Goal: Information Seeking & Learning: Learn about a topic

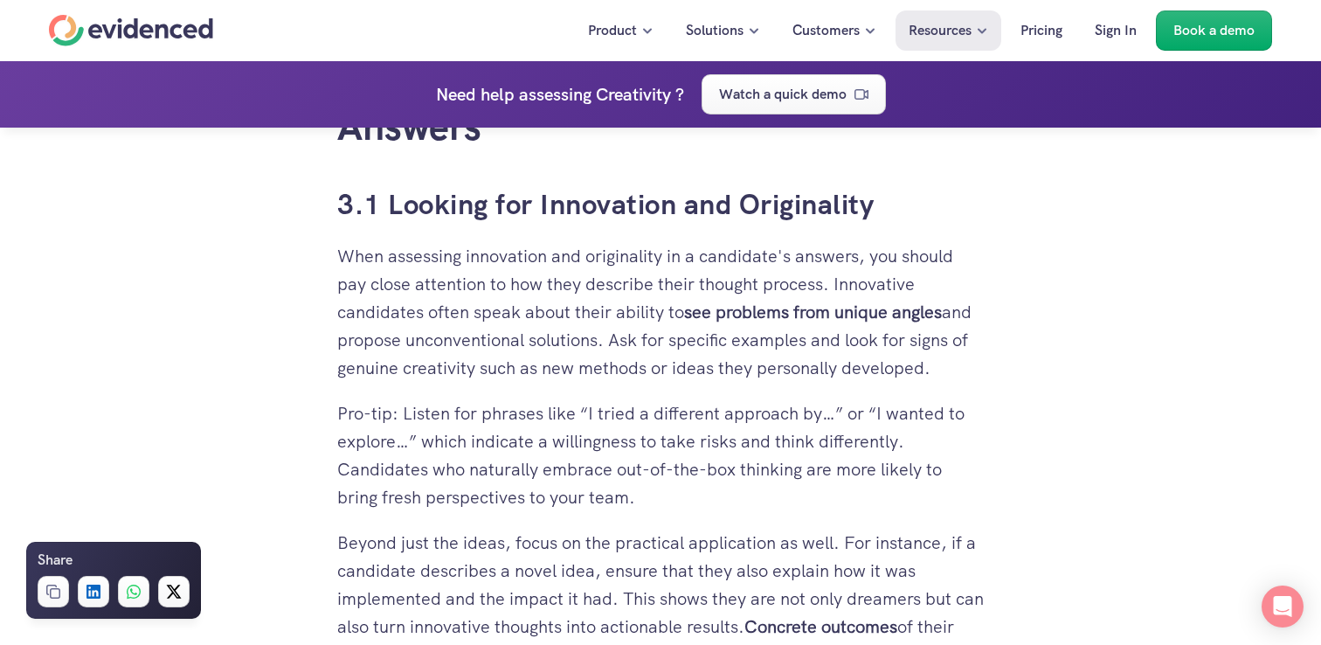
scroll to position [5710, 0]
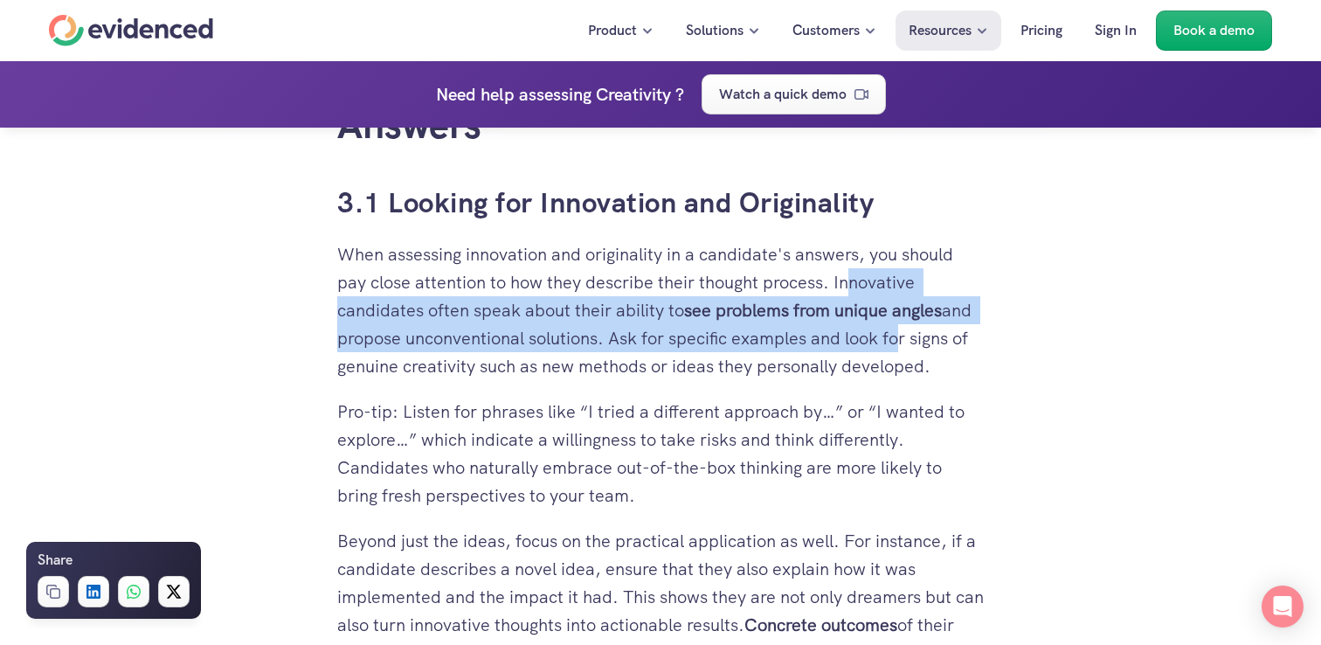
drag, startPoint x: 930, startPoint y: 386, endPoint x: 857, endPoint y: 334, distance: 90.2
click at [857, 334] on p "When assessing innovation and originality in a candidate's answers, you should …" at bounding box center [660, 310] width 646 height 140
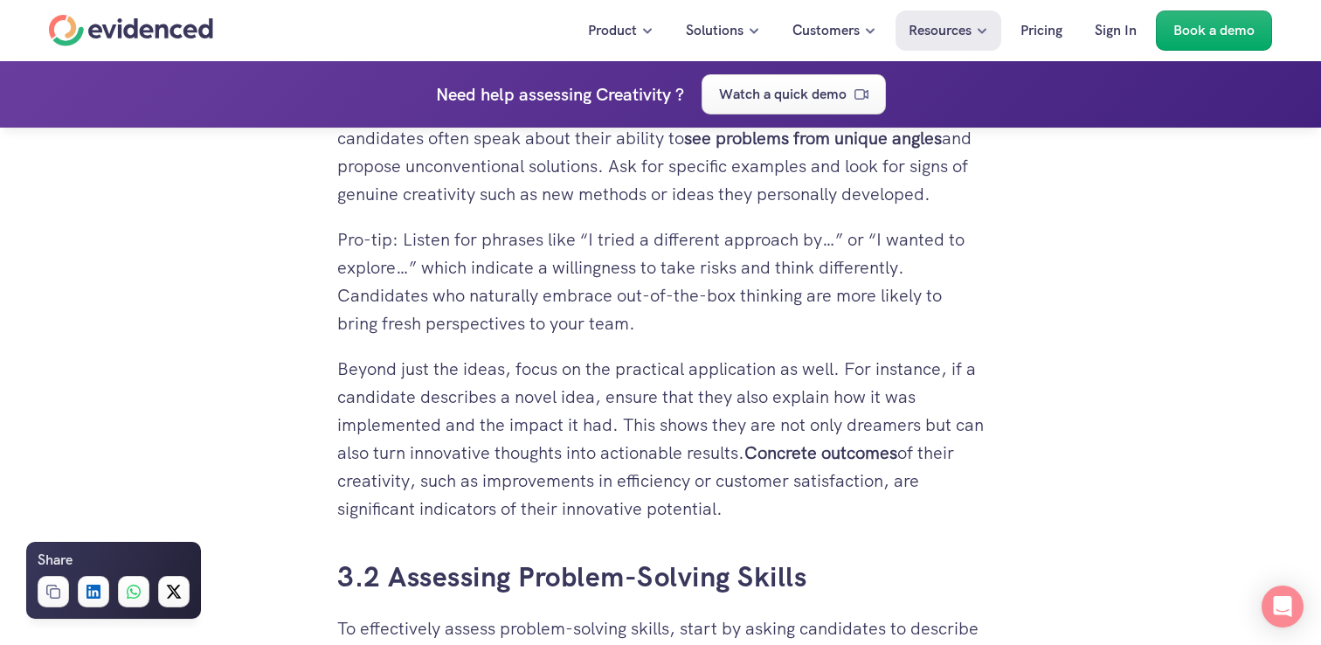
scroll to position [5891, 0]
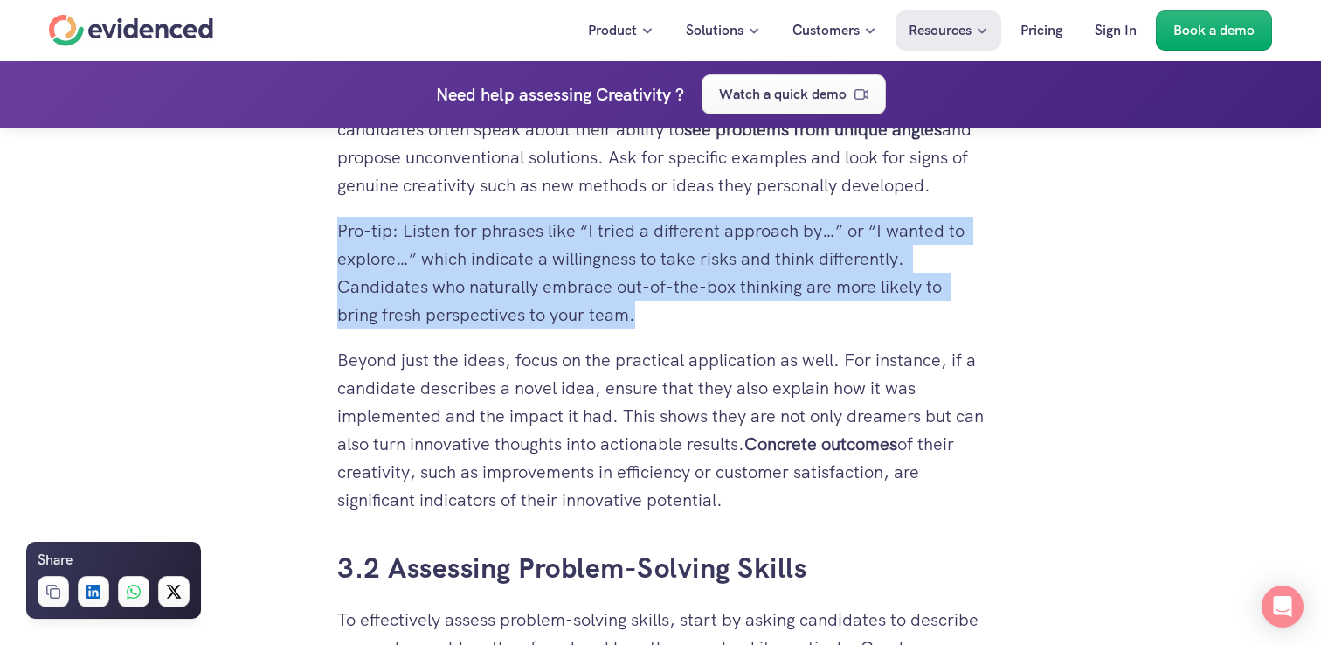
drag, startPoint x: 739, startPoint y: 381, endPoint x: 638, endPoint y: 287, distance: 137.8
drag, startPoint x: 725, startPoint y: 383, endPoint x: 605, endPoint y: 282, distance: 156.2
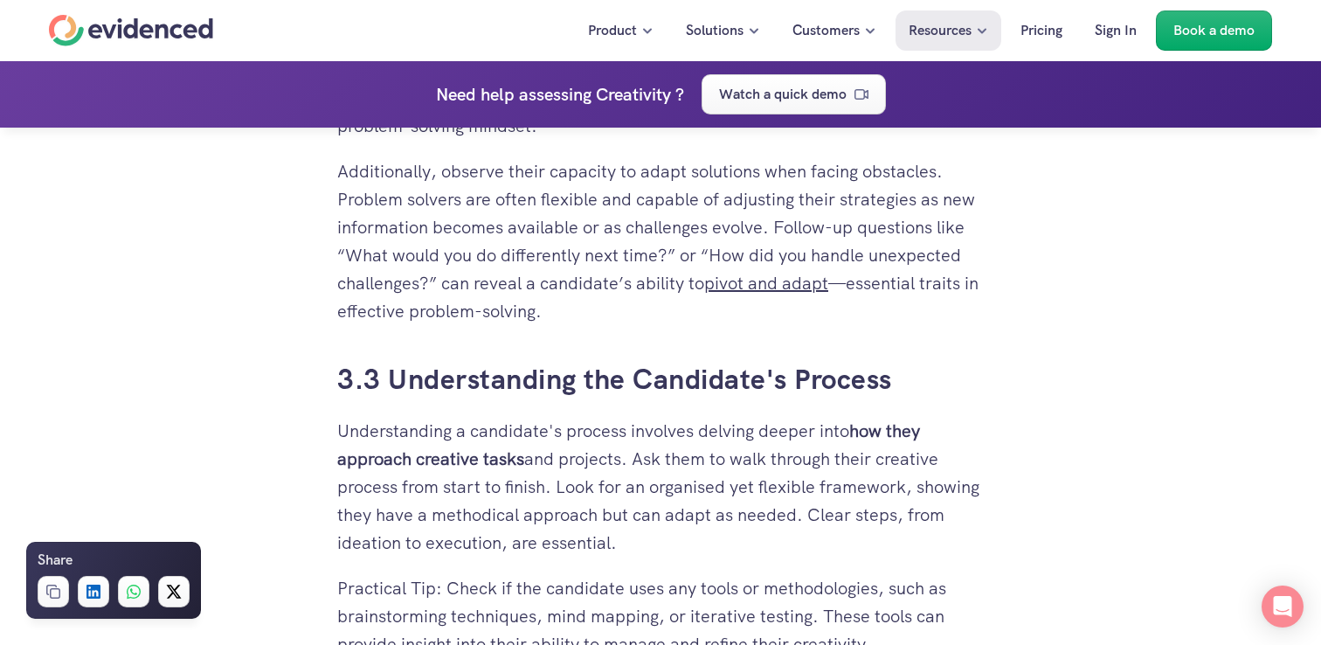
scroll to position [6627, 0]
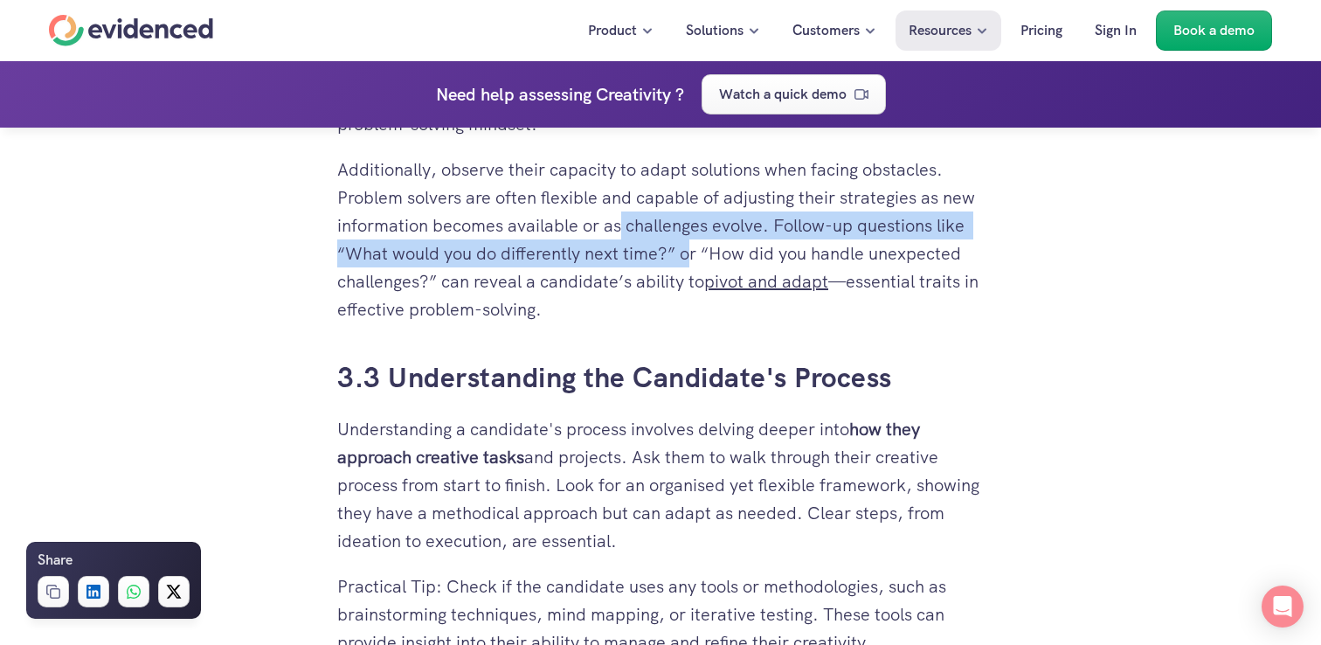
drag, startPoint x: 690, startPoint y: 334, endPoint x: 618, endPoint y: 287, distance: 85.3
click at [618, 287] on p "Additionally, observe their capacity to adapt solutions when facing obstacles. …" at bounding box center [660, 239] width 646 height 168
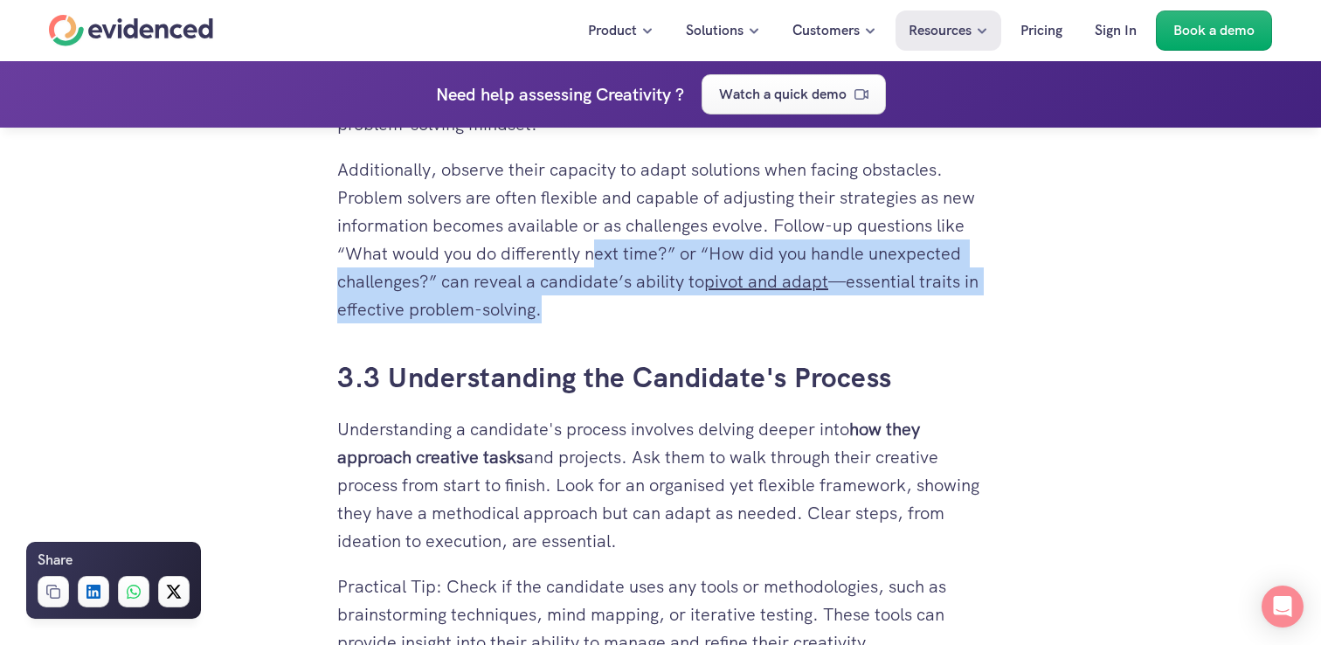
drag, startPoint x: 664, startPoint y: 369, endPoint x: 593, endPoint y: 322, distance: 84.6
click at [593, 322] on p "Additionally, observe their capacity to adapt solutions when facing obstacles. …" at bounding box center [660, 239] width 646 height 168
drag, startPoint x: 645, startPoint y: 379, endPoint x: 545, endPoint y: 314, distance: 119.9
click at [545, 314] on p "Additionally, observe their capacity to adapt solutions when facing obstacles. …" at bounding box center [660, 239] width 646 height 168
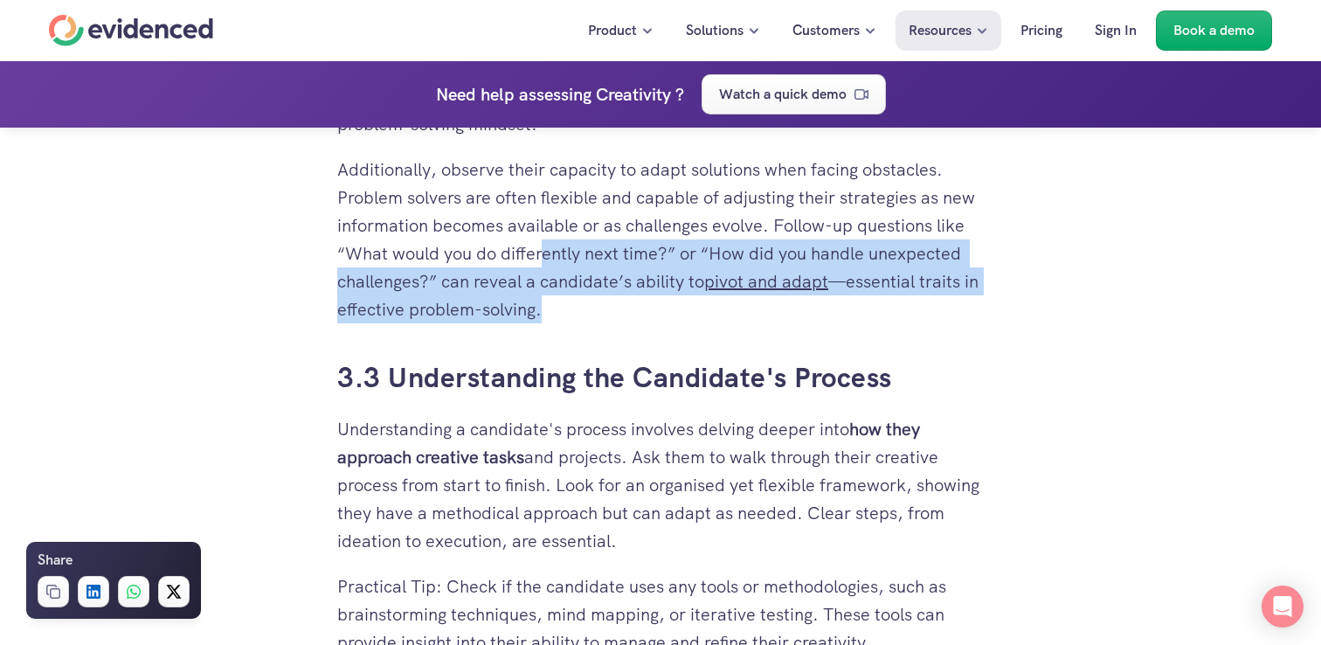
click at [545, 314] on p "Additionally, observe their capacity to adapt solutions when facing obstacles. …" at bounding box center [660, 239] width 646 height 168
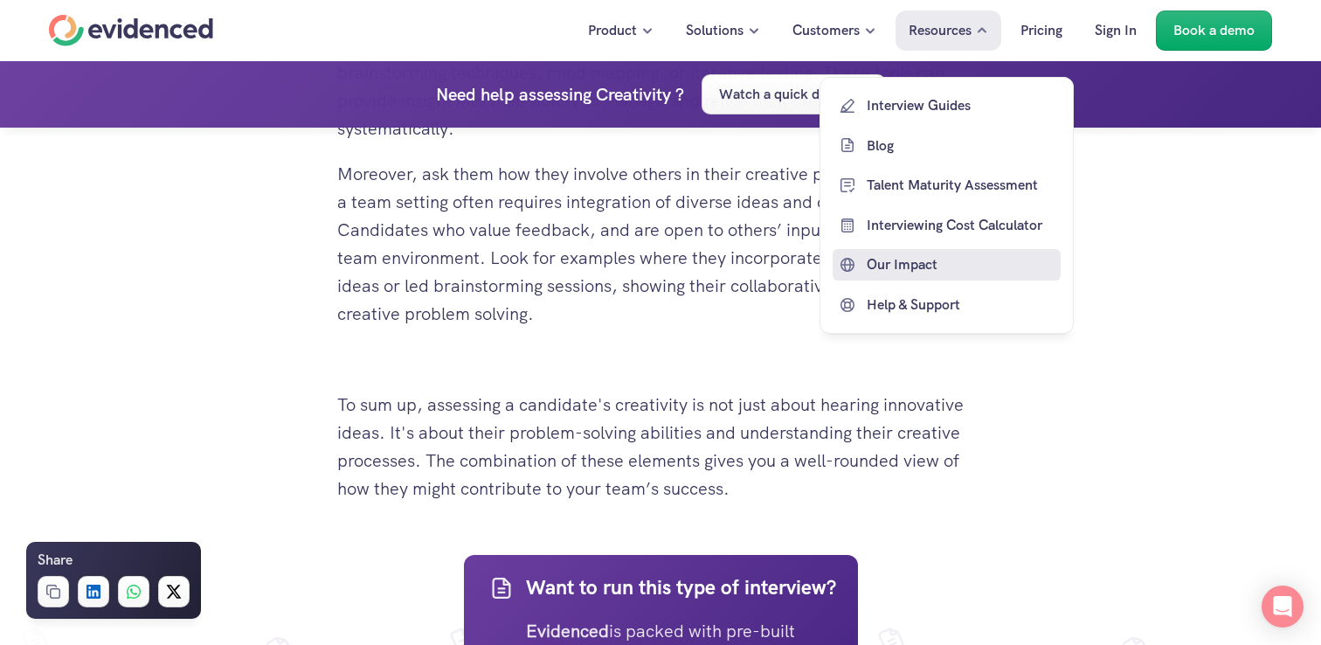
scroll to position [7192, 0]
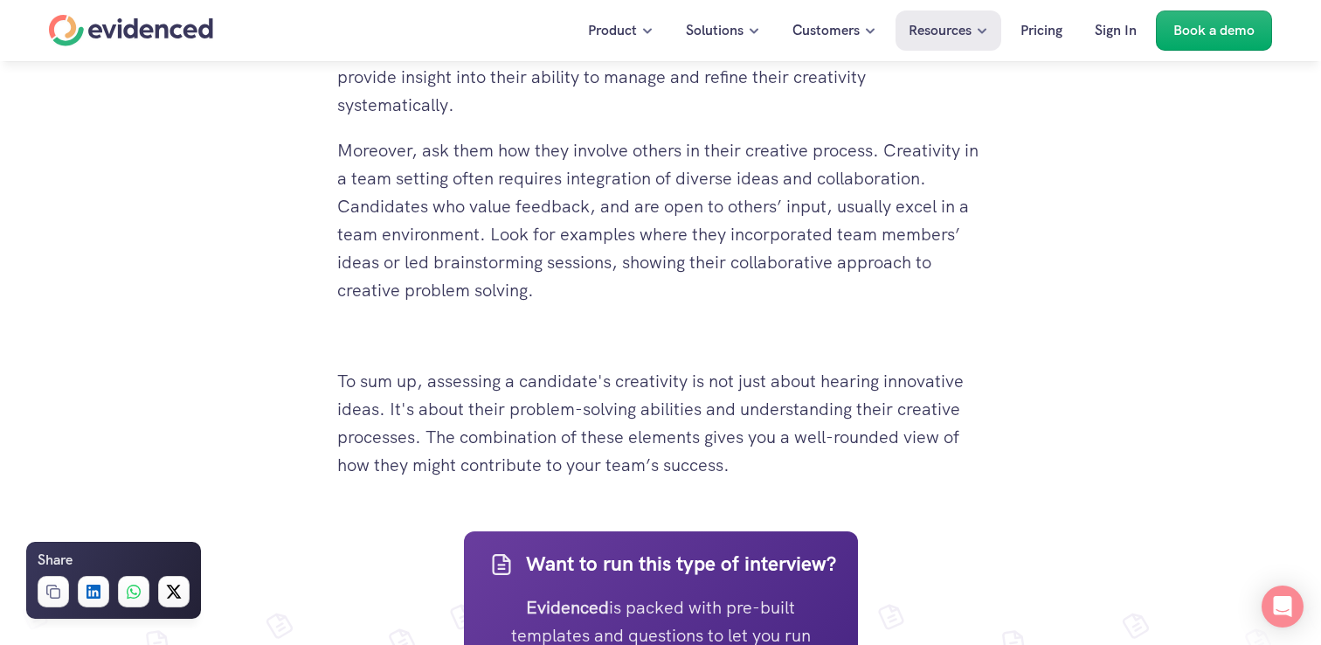
click at [590, 304] on p "Moreover, ask them how they involve others in their creative process. Creativit…" at bounding box center [660, 220] width 646 height 168
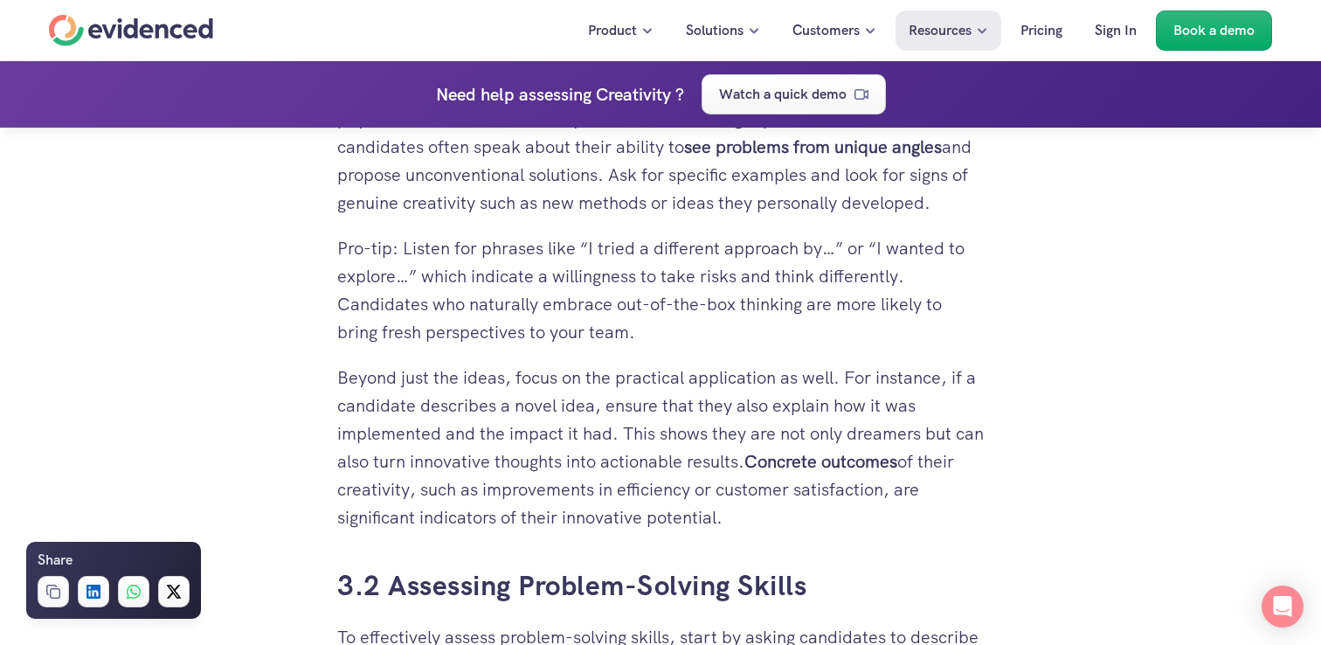
scroll to position [5867, 0]
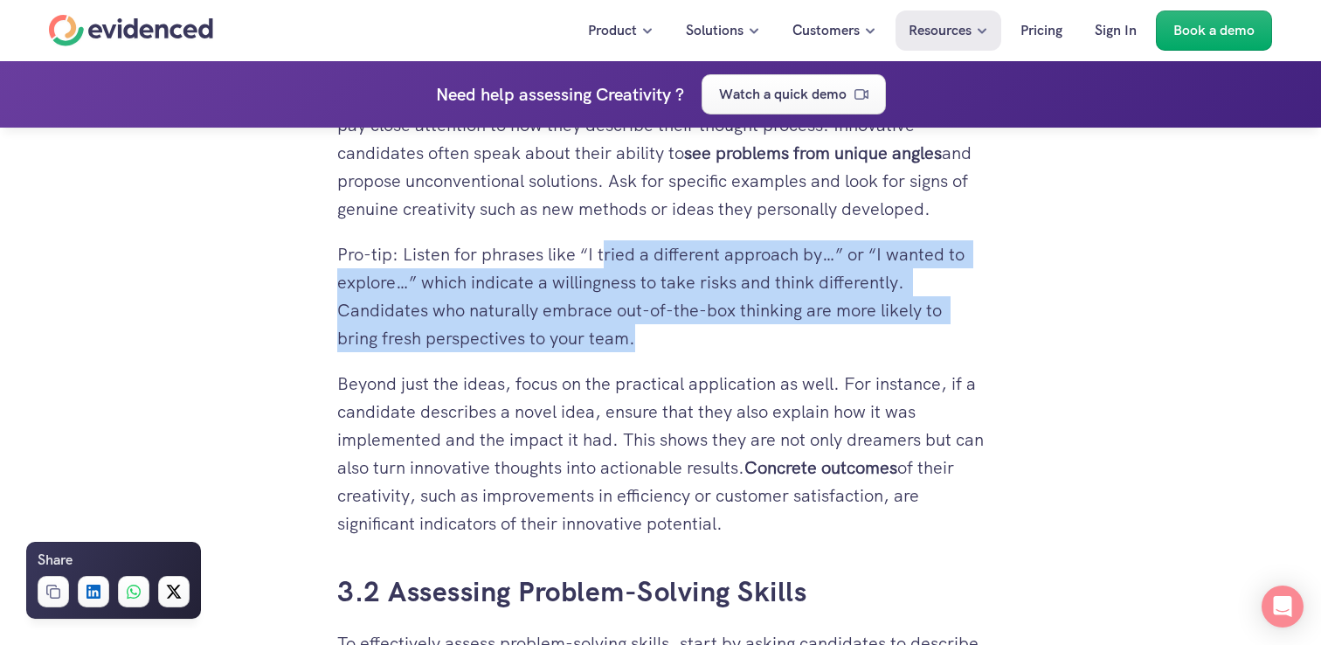
drag, startPoint x: 695, startPoint y: 397, endPoint x: 607, endPoint y: 319, distance: 118.2
click at [607, 319] on p "Pro-tip: Listen for phrases like “I tried a different approach by…” or “I wante…" at bounding box center [660, 296] width 646 height 112
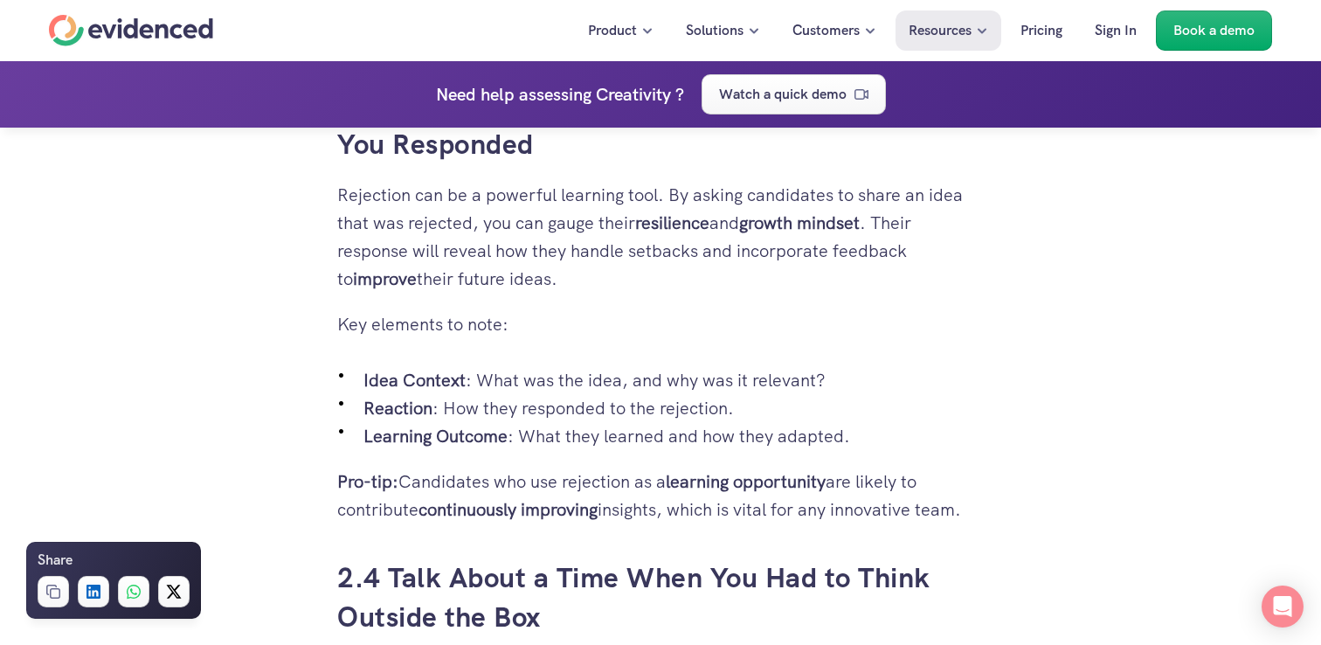
scroll to position [4209, 0]
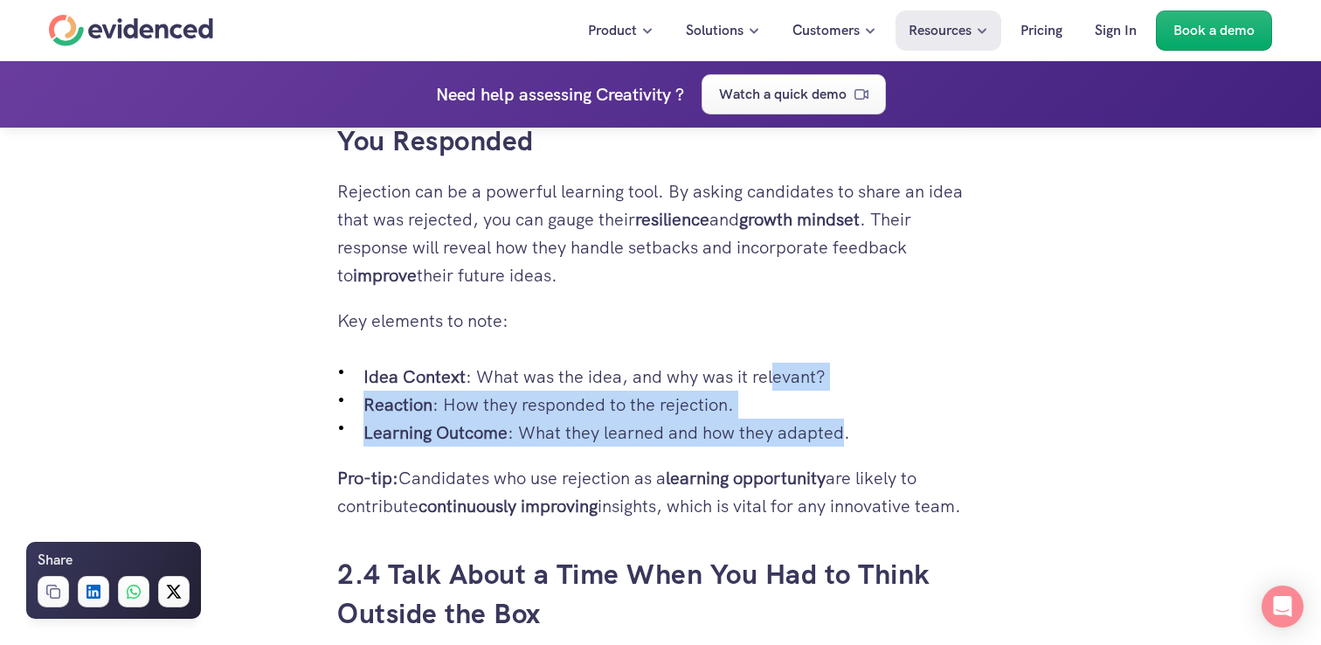
drag, startPoint x: 842, startPoint y: 495, endPoint x: 777, endPoint y: 444, distance: 83.4
click at [777, 444] on ul "Idea Context : What was the idea, and why was it relevant? Reaction : How they …" at bounding box center [660, 404] width 646 height 84
click at [777, 390] on p "Idea Context : What was the idea, and why was it relevant?" at bounding box center [673, 376] width 620 height 28
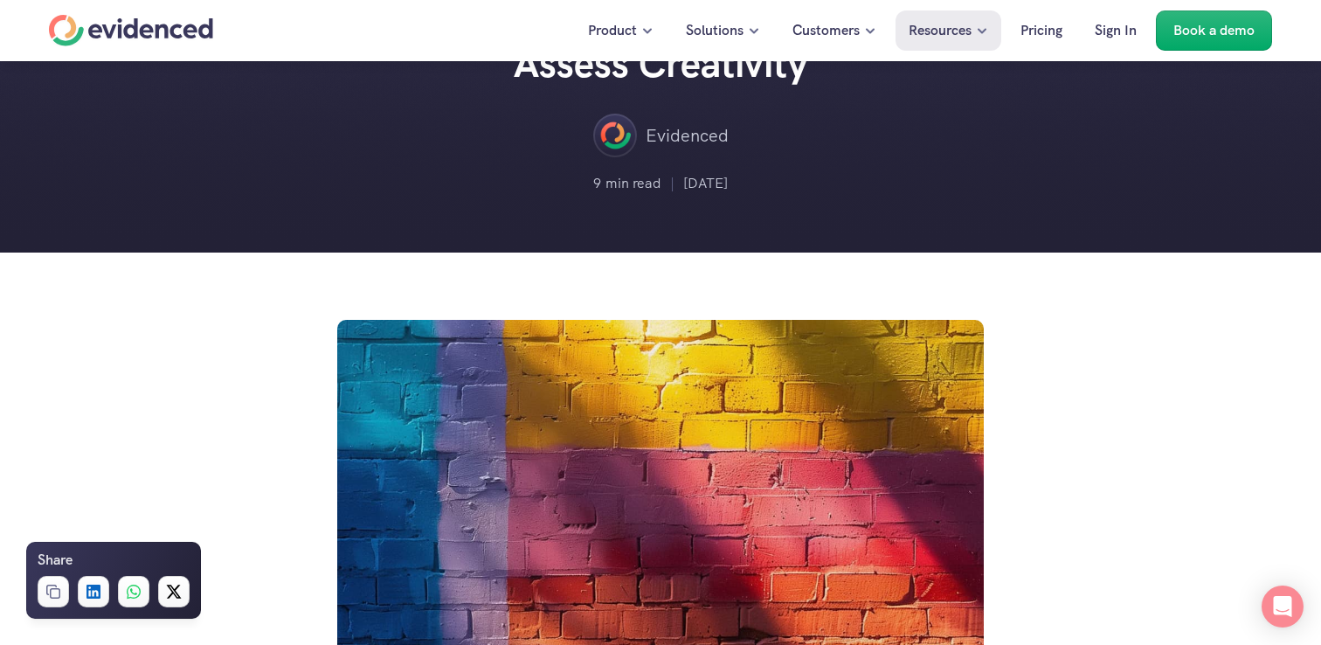
scroll to position [0, 0]
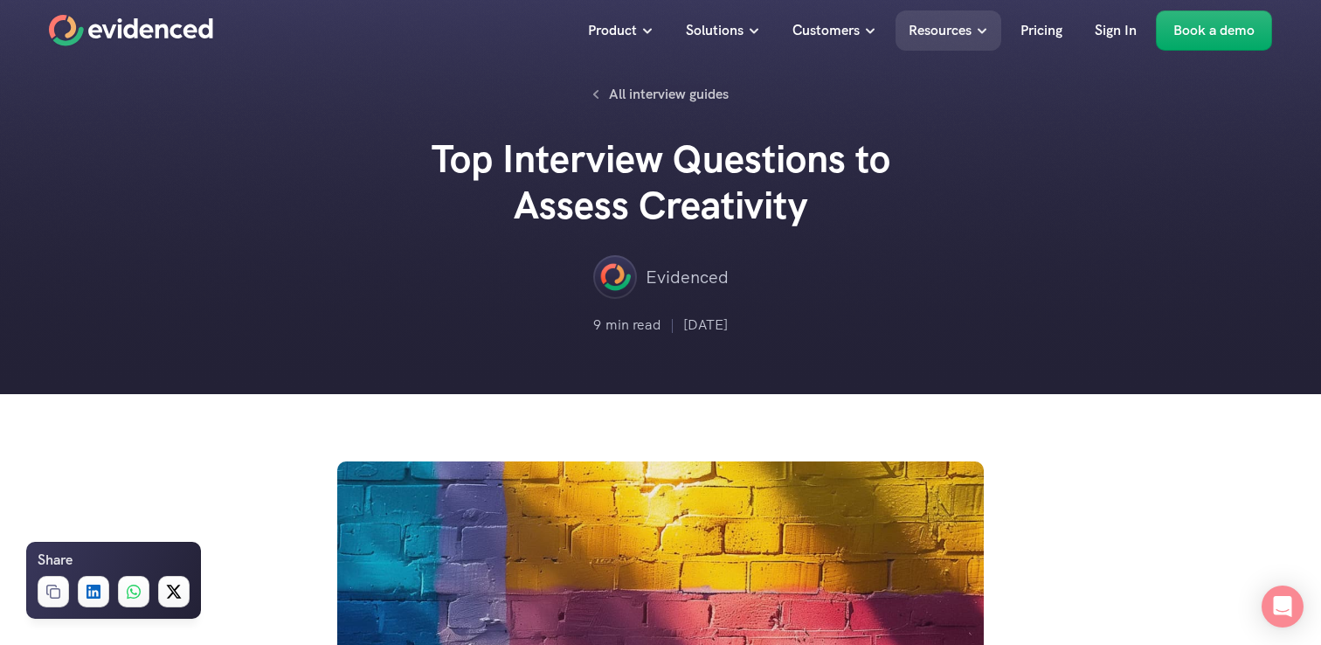
drag, startPoint x: 732, startPoint y: 280, endPoint x: 649, endPoint y: 282, distance: 83.0
click at [649, 282] on div "Evidenced" at bounding box center [660, 277] width 1216 height 44
copy p "Evidenced"
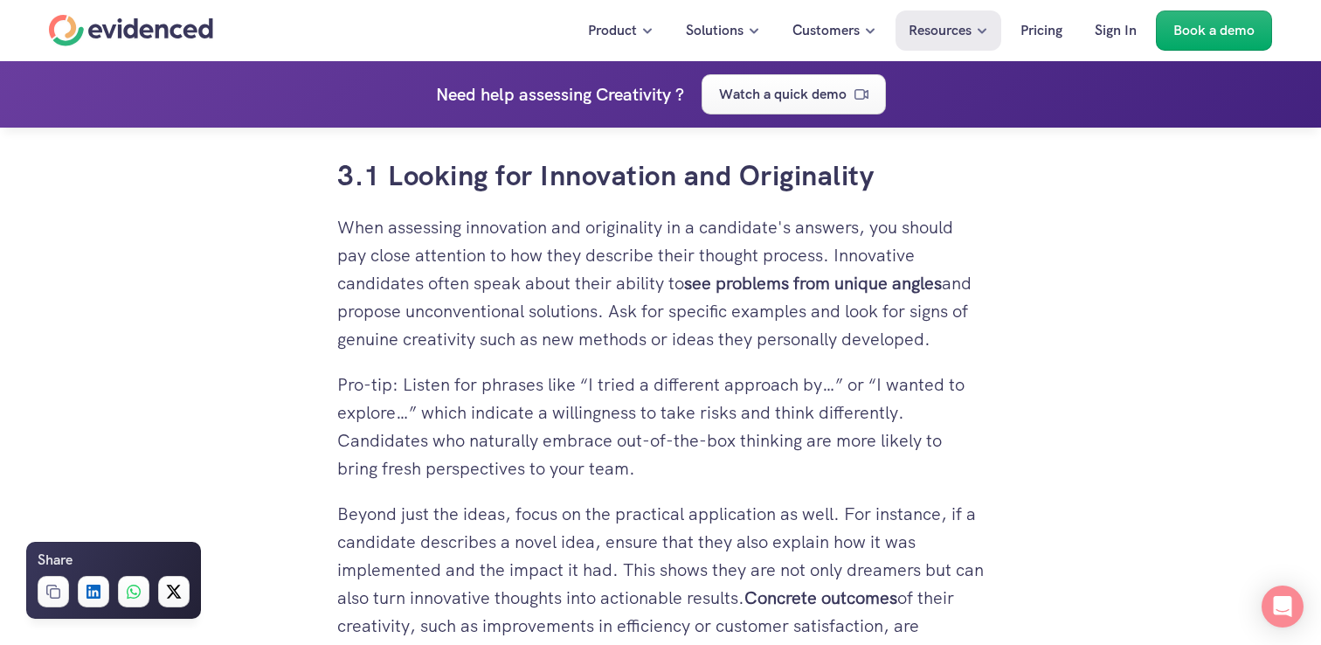
scroll to position [5700, 0]
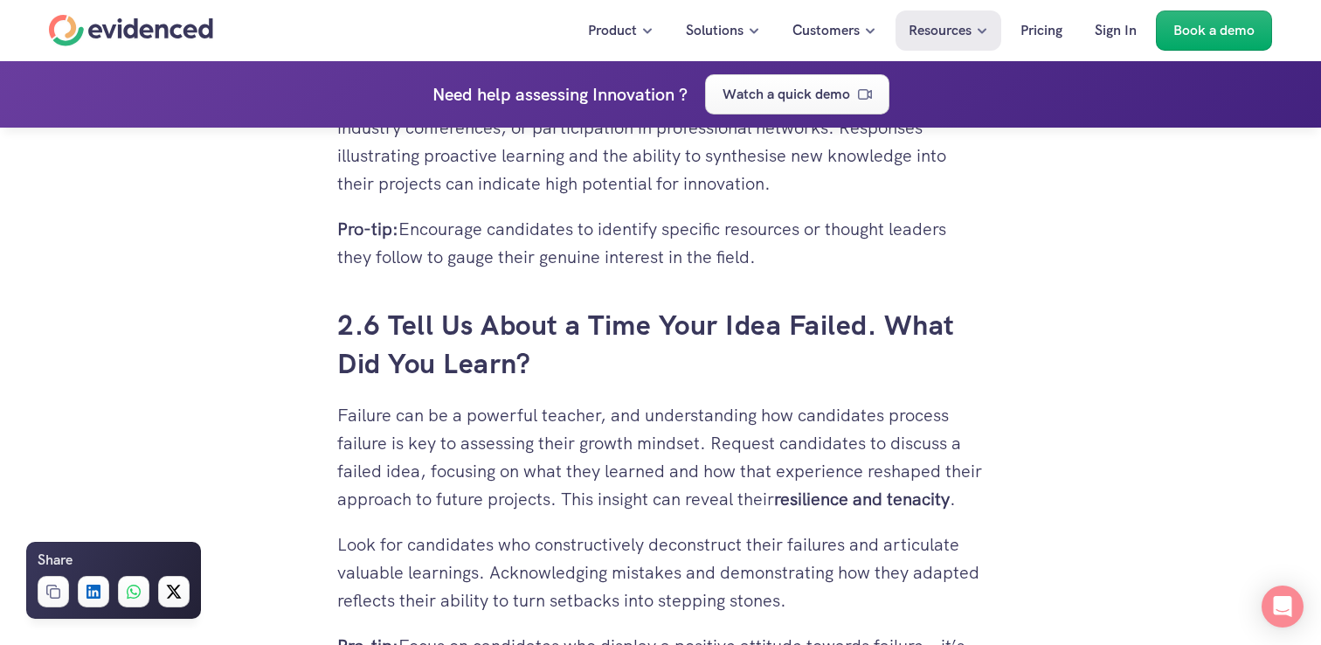
scroll to position [4877, 0]
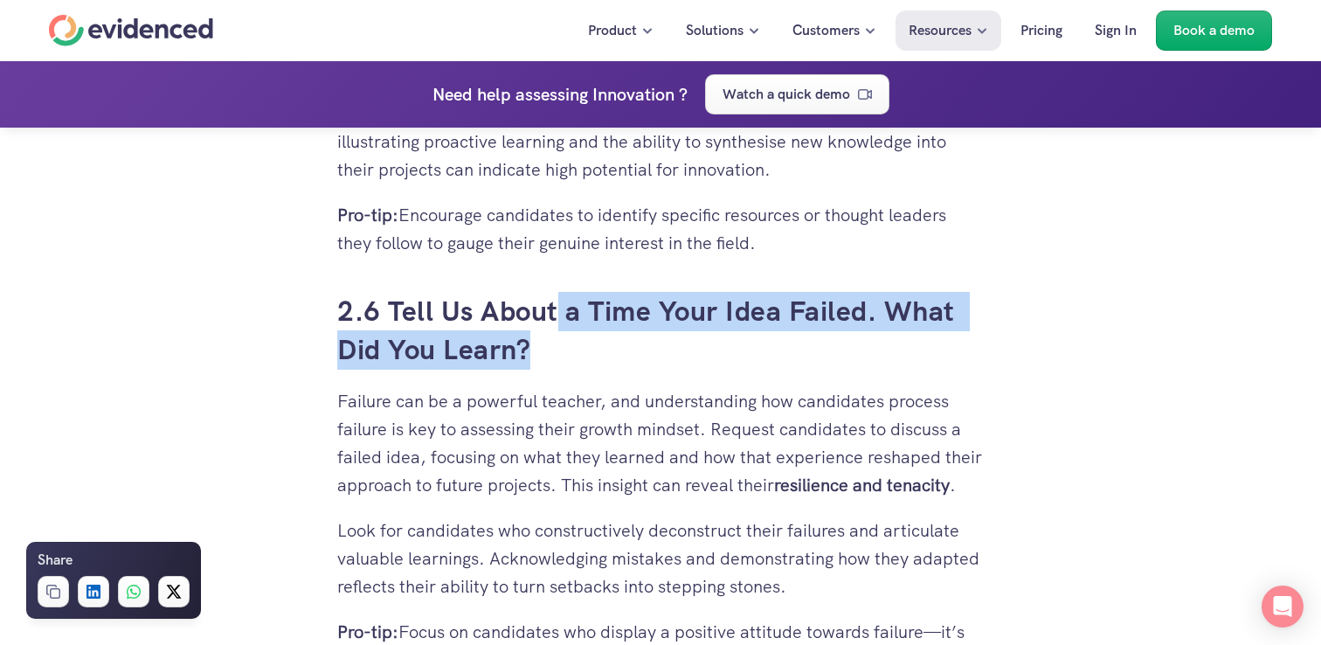
drag, startPoint x: 640, startPoint y: 353, endPoint x: 556, endPoint y: 299, distance: 99.8
click at [556, 299] on h3 "2.6 Tell Us About a Time Your Idea Failed. What Did You Learn?" at bounding box center [660, 331] width 646 height 79
drag, startPoint x: 613, startPoint y: 336, endPoint x: 510, endPoint y: 289, distance: 113.3
click at [510, 292] on h3 "2.6 Tell Us About a Time Your Idea Failed. What Did You Learn?" at bounding box center [660, 331] width 646 height 79
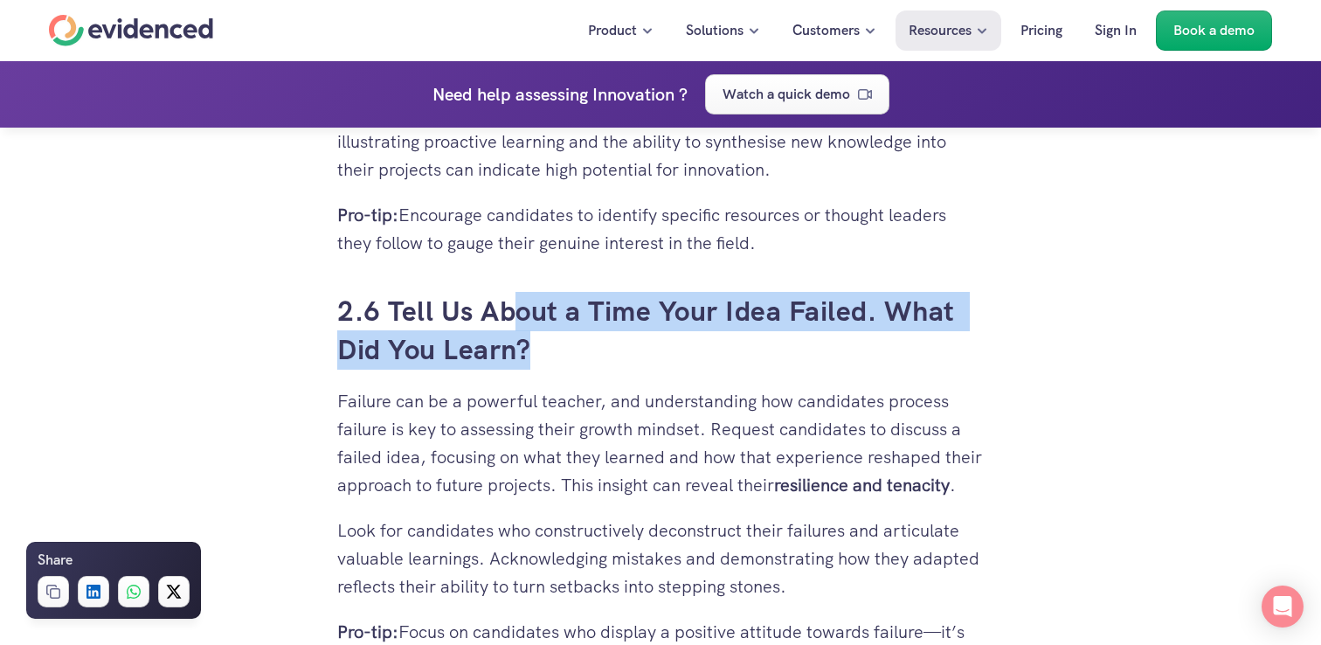
click at [510, 292] on h3 "2.6 Tell Us About a Time Your Idea Failed. What Did You Learn?" at bounding box center [660, 331] width 646 height 79
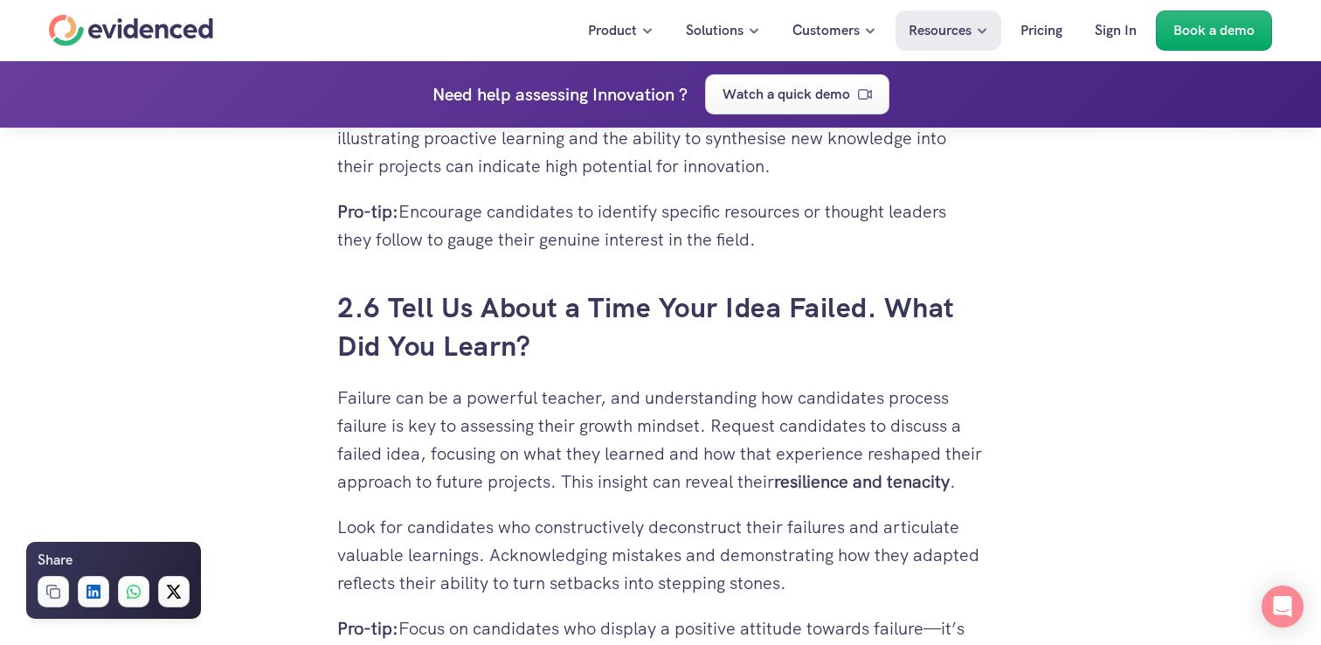
scroll to position [4932, 0]
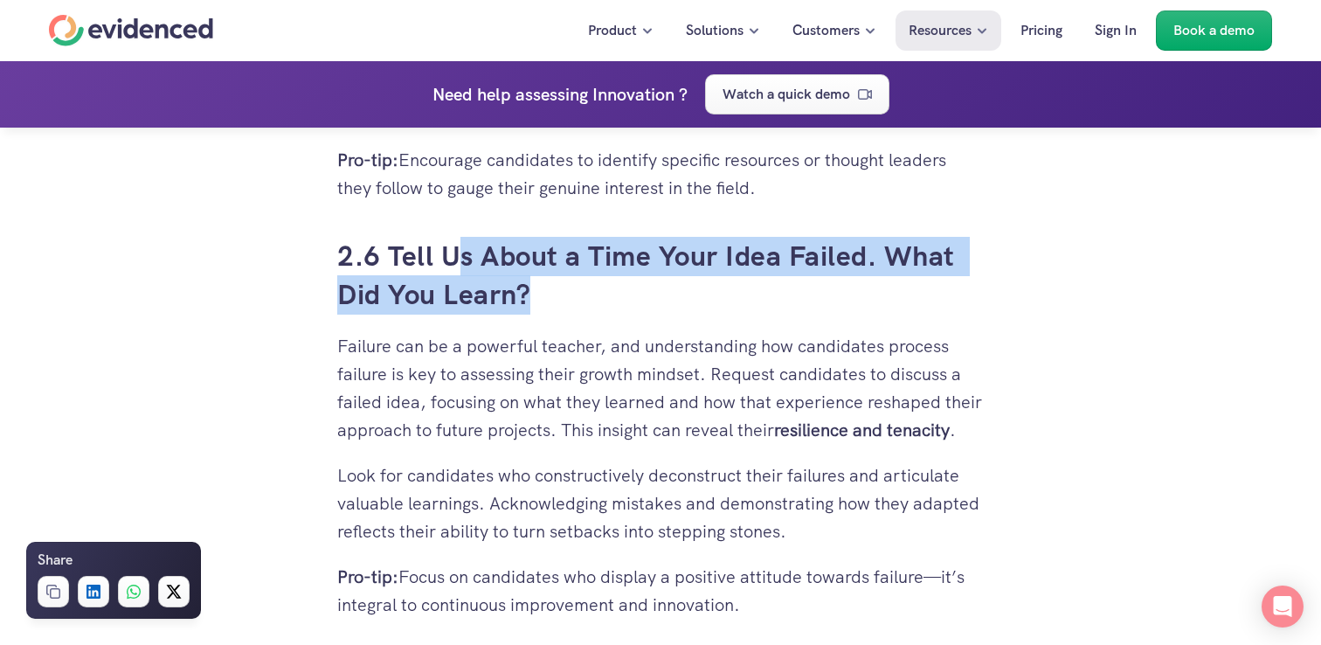
drag, startPoint x: 538, startPoint y: 289, endPoint x: 447, endPoint y: 228, distance: 109.5
click at [447, 237] on h3 "2.6 Tell Us About a Time Your Idea Failed. What Did You Learn?" at bounding box center [660, 276] width 646 height 79
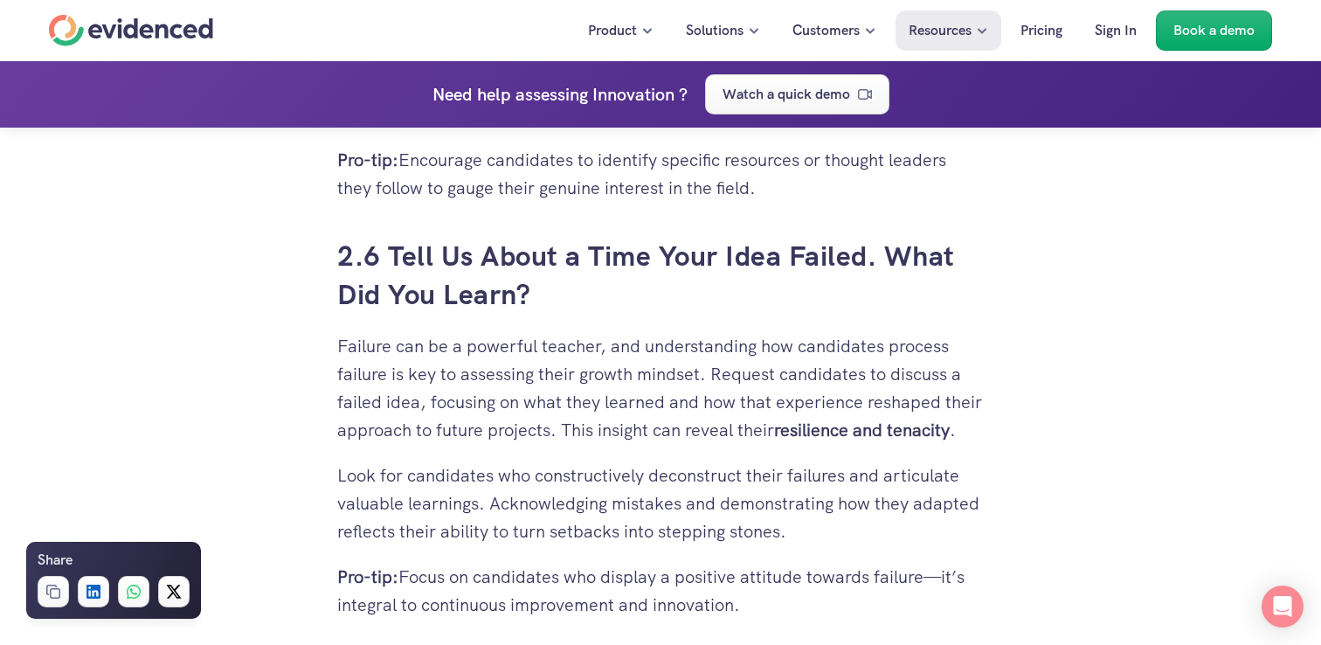
click at [553, 272] on h3 "2.6 Tell Us About a Time Your Idea Failed. What Did You Learn?" at bounding box center [660, 276] width 646 height 79
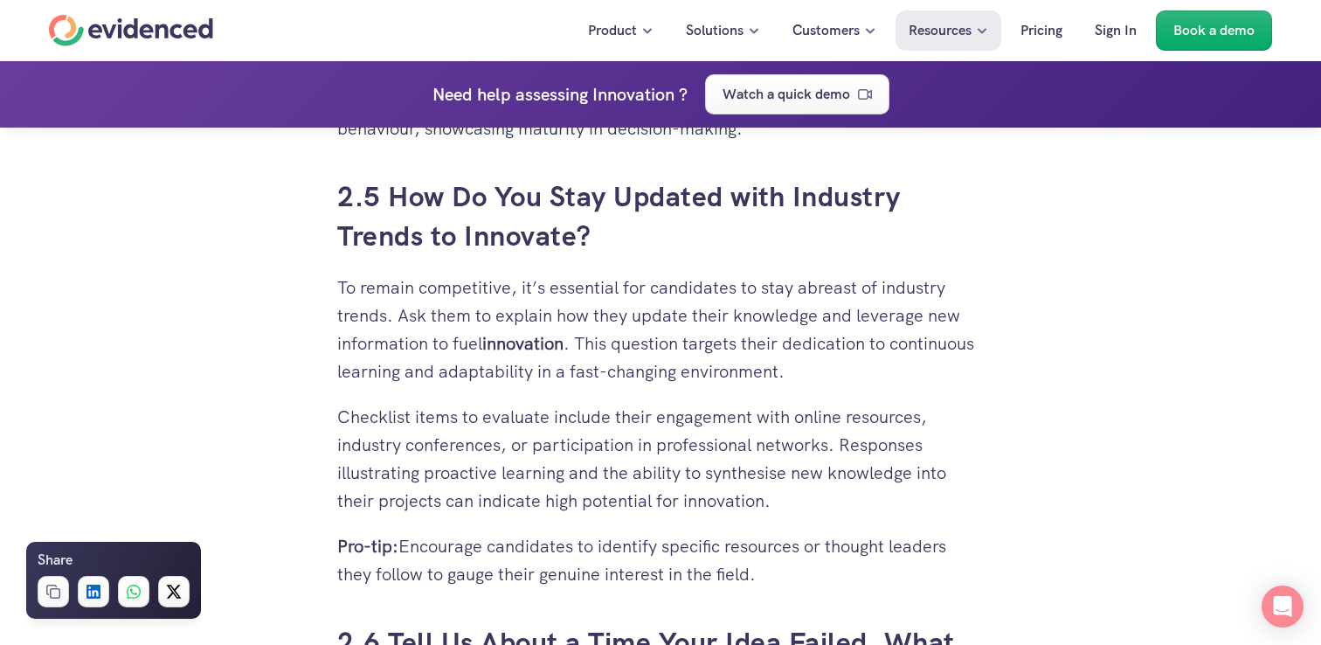
scroll to position [4453, 0]
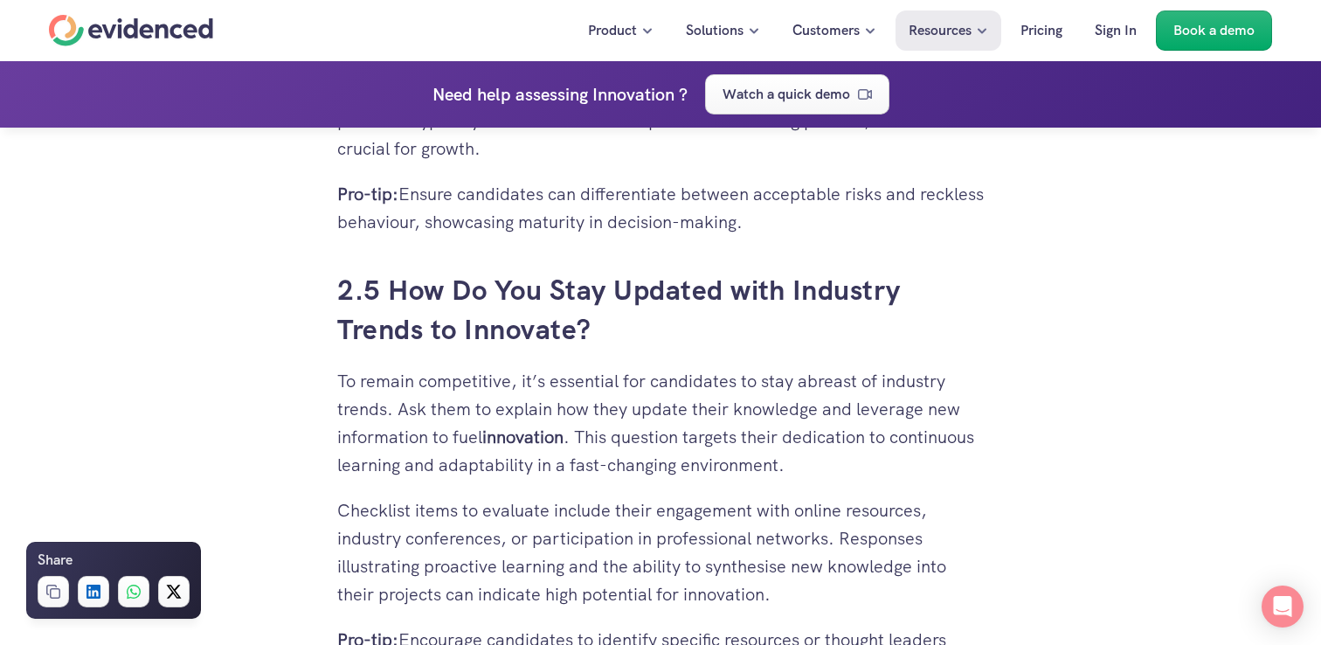
click at [750, 326] on h3 "2.5 How Do You Stay Updated with Industry Trends to Innovate?" at bounding box center [660, 310] width 646 height 79
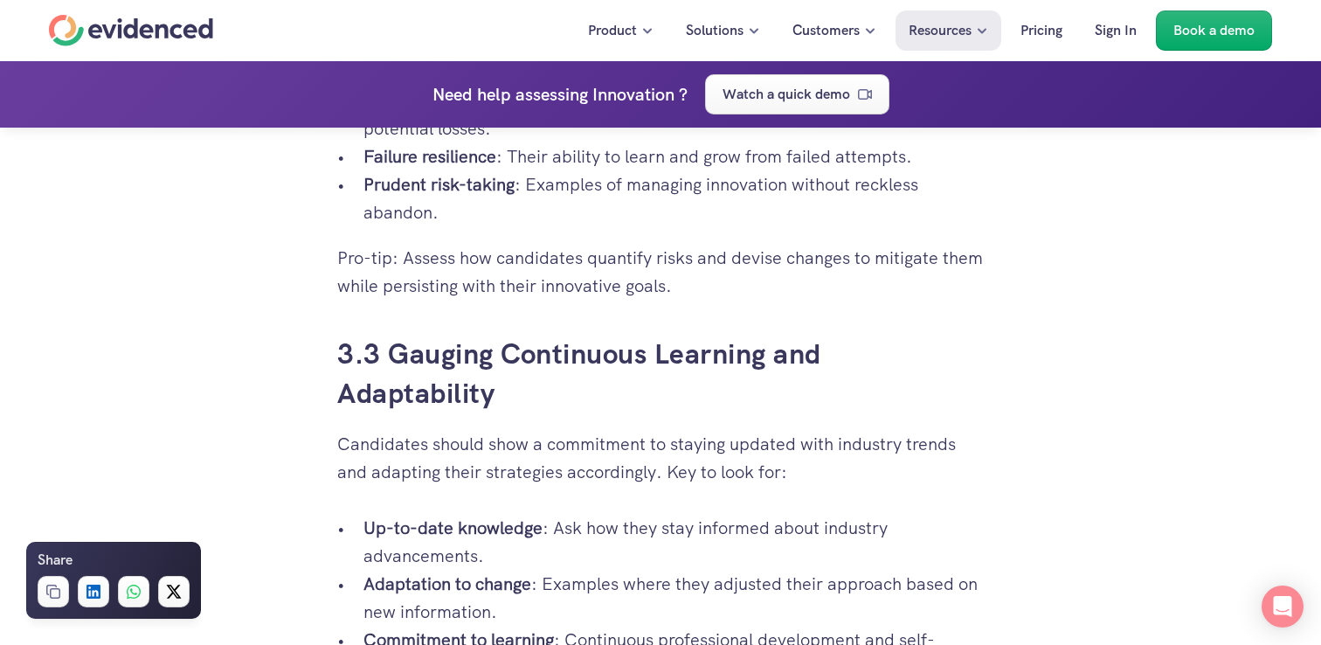
scroll to position [7137, 0]
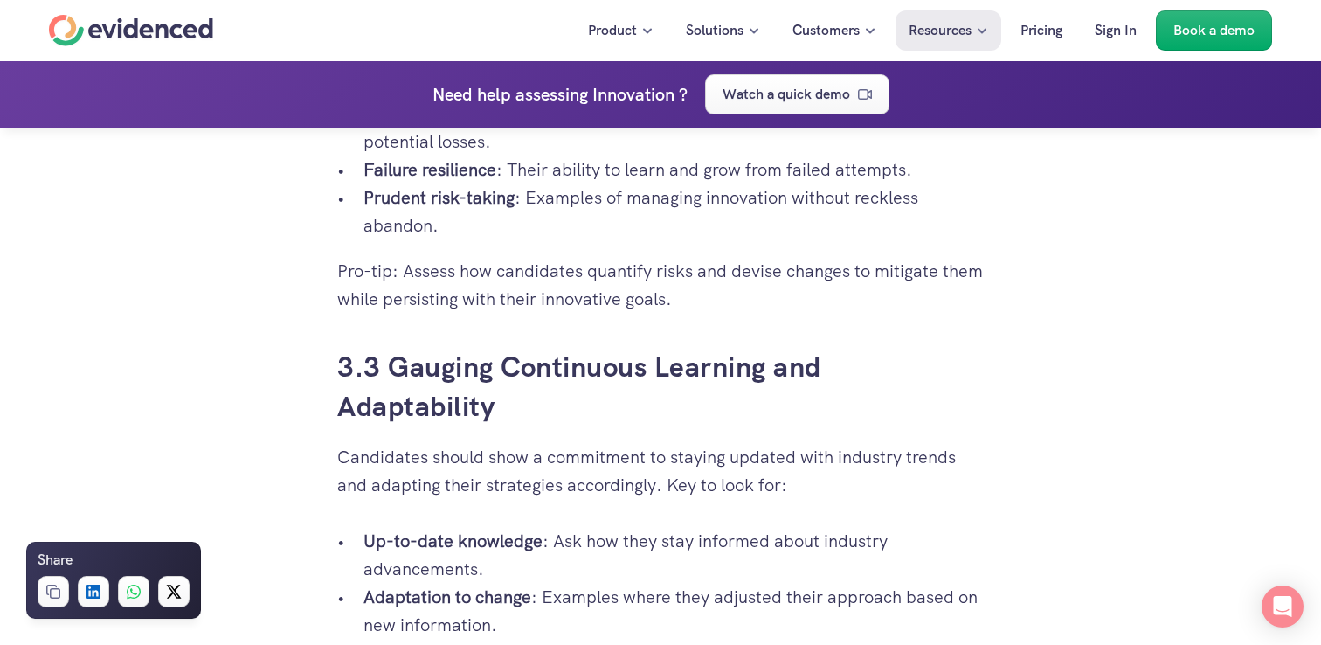
click at [587, 459] on p "Candidates should show a commitment to staying updated with industry trends and…" at bounding box center [660, 471] width 646 height 56
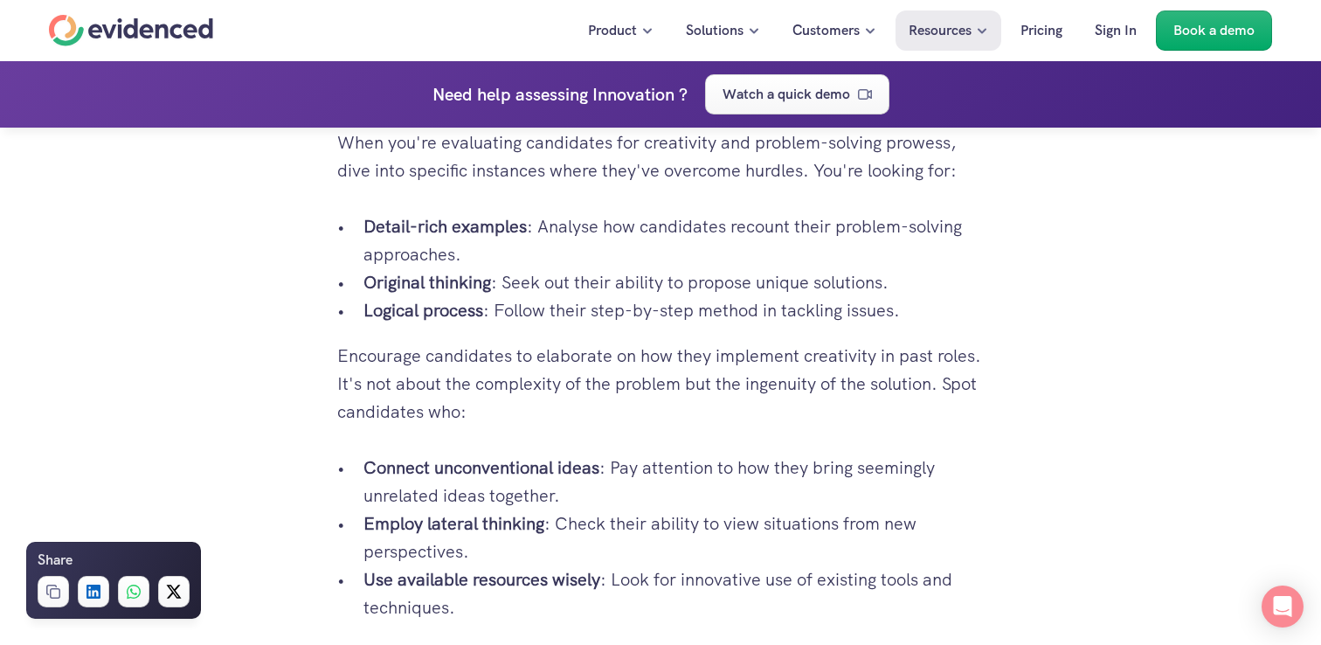
scroll to position [6231, 0]
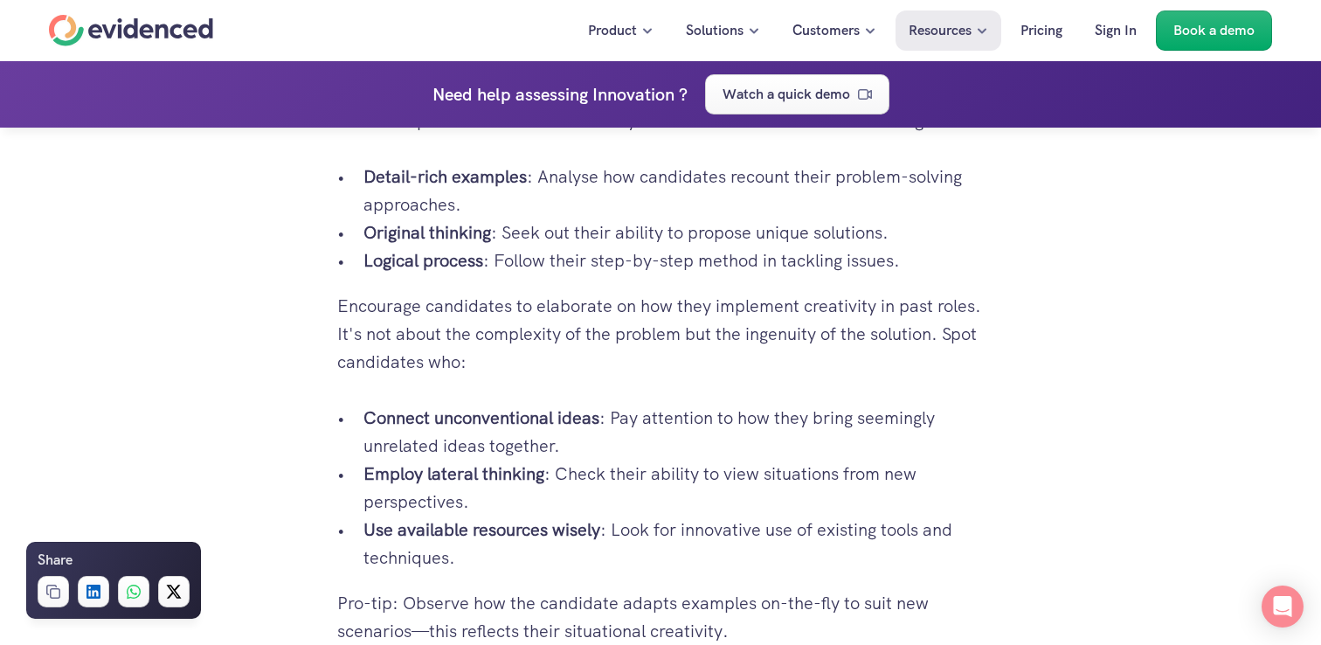
drag, startPoint x: 763, startPoint y: 365, endPoint x: 704, endPoint y: 322, distance: 73.2
click at [704, 322] on p "Encourage candidates to elaborate on how they implement creativity in past role…" at bounding box center [660, 334] width 646 height 84
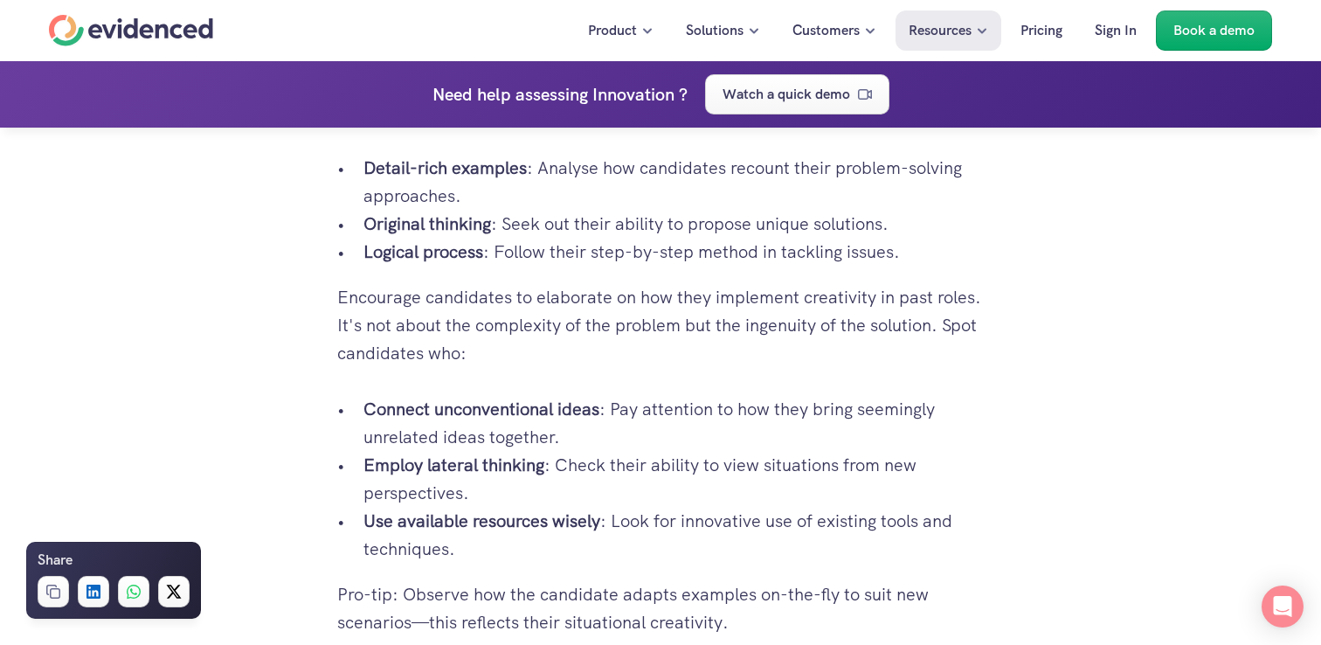
drag, startPoint x: 894, startPoint y: 487, endPoint x: 867, endPoint y: 456, distance: 40.8
click at [867, 456] on p "Employ lateral thinking : Check their ability to view situations from new persp…" at bounding box center [673, 479] width 620 height 56
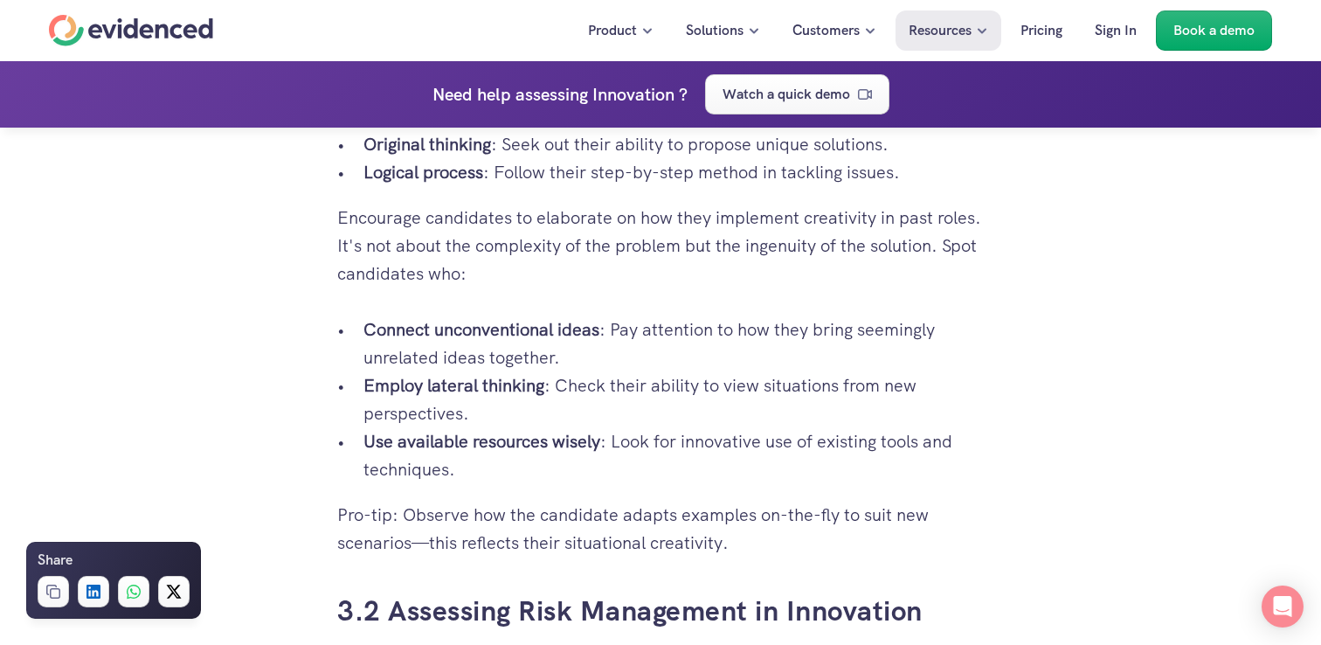
scroll to position [6315, 0]
